Goal: Task Accomplishment & Management: Manage account settings

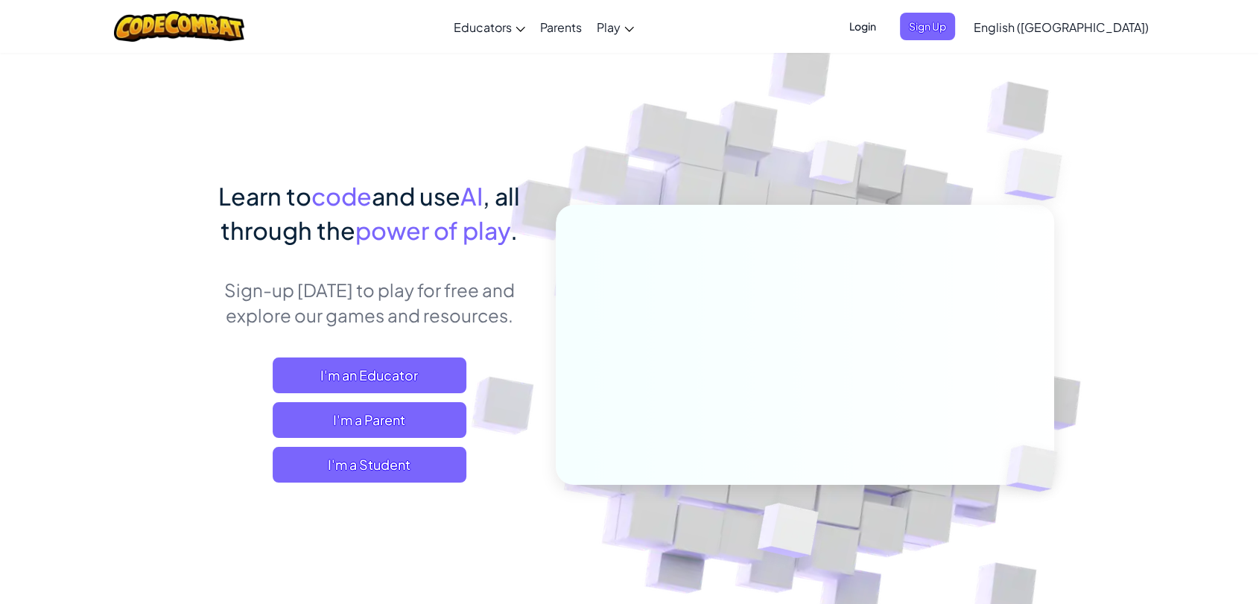
click at [885, 25] on span "Login" at bounding box center [863, 27] width 45 height 28
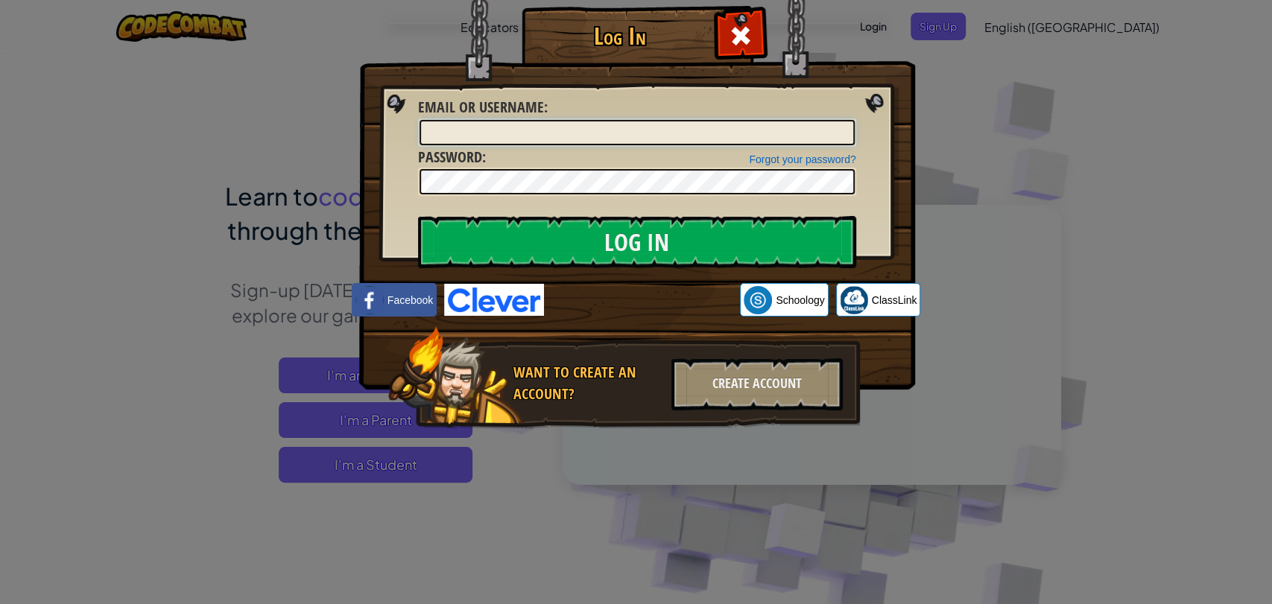
click at [472, 133] on input "Email or Username :" at bounding box center [637, 132] width 435 height 25
paste input "[PERSON_NAME]"
click at [473, 132] on input "[PERSON_NAME]" at bounding box center [637, 132] width 435 height 25
click at [471, 134] on input "[PERSON_NAME]" at bounding box center [637, 132] width 435 height 25
type input "[PERSON_NAME]"
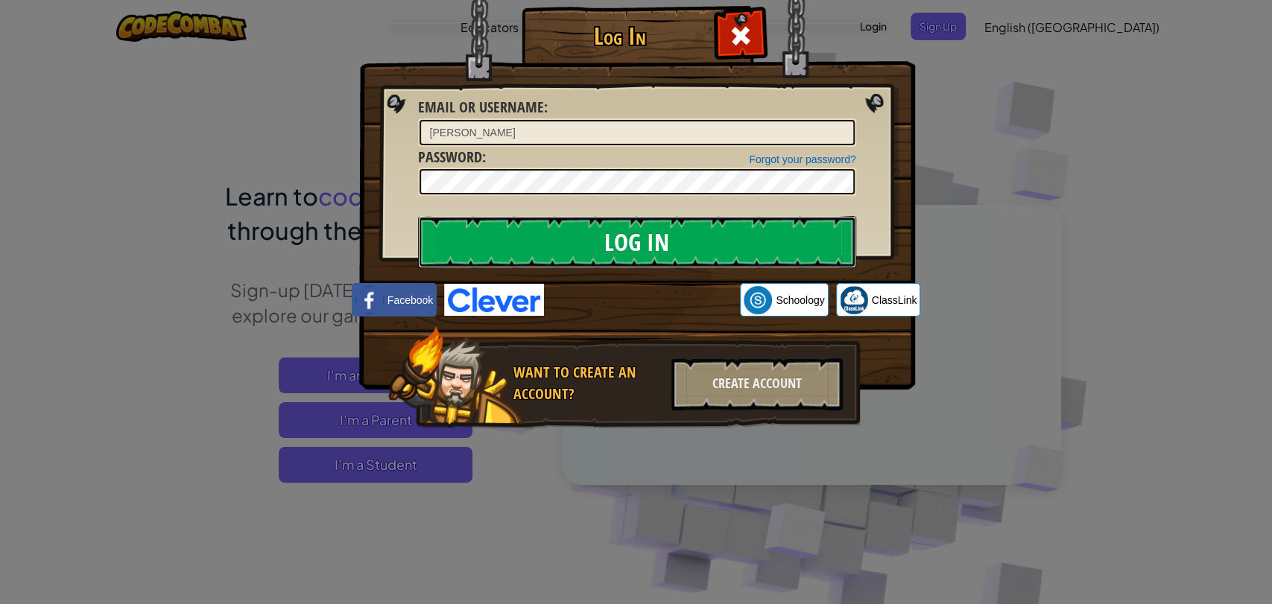
click at [499, 227] on input "Log In" at bounding box center [637, 242] width 438 height 52
